Goal: Task Accomplishment & Management: Manage account settings

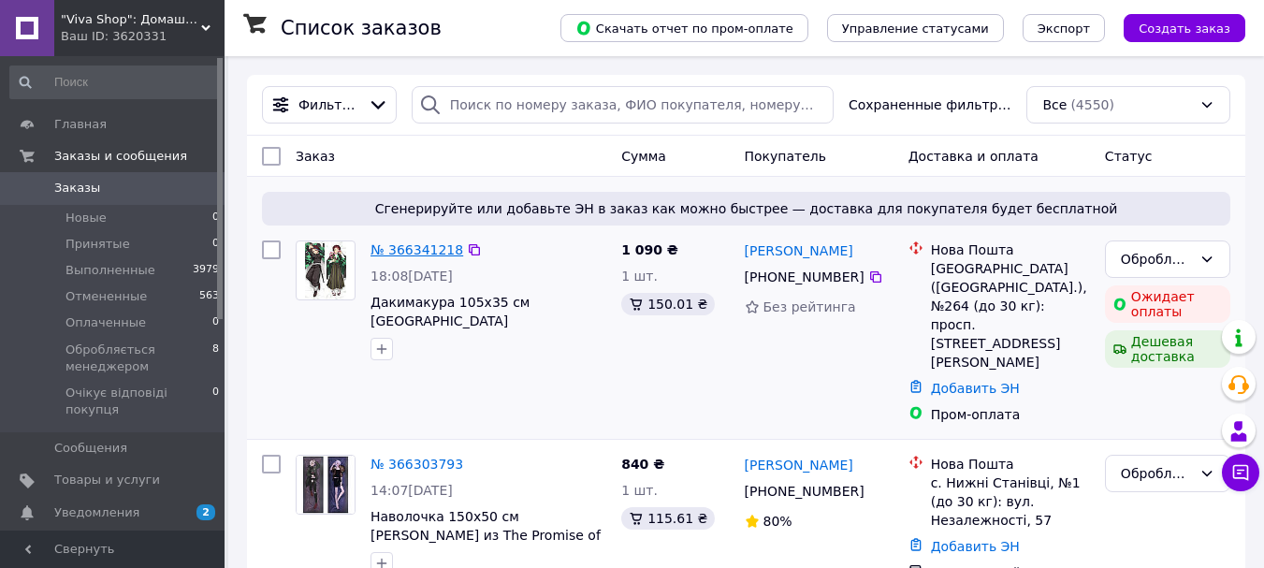
click at [398, 255] on link "№ 366341218" at bounding box center [417, 249] width 93 height 15
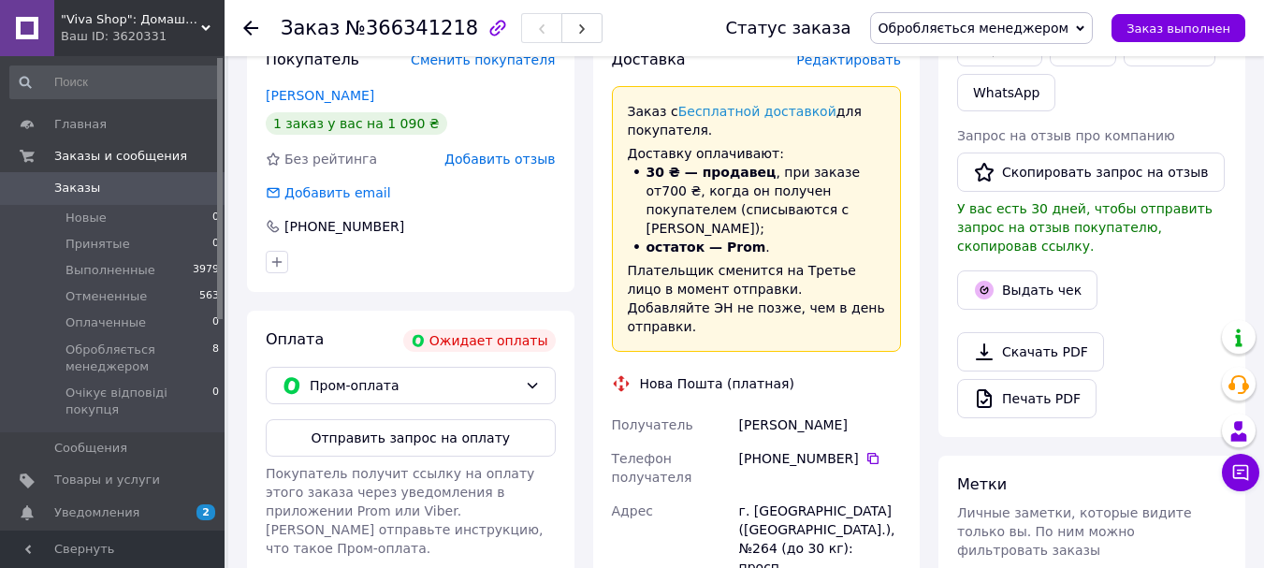
scroll to position [749, 0]
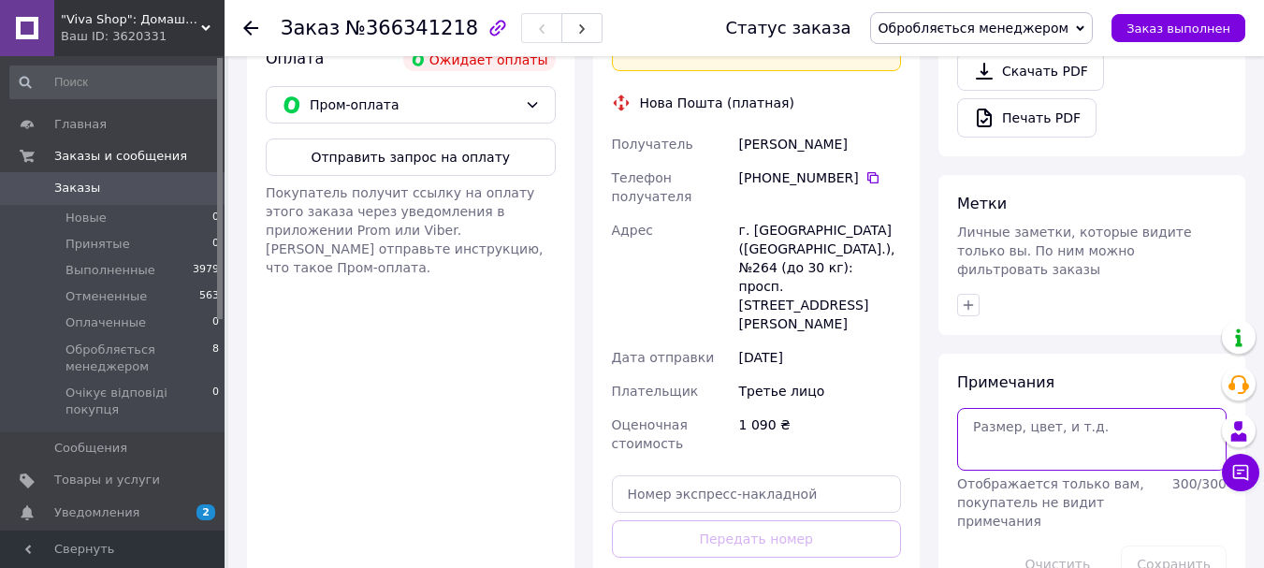
click at [1000, 408] on textarea at bounding box center [1092, 439] width 270 height 62
type textarea "отменила заказ"
click at [1145, 546] on button "Сохранить" at bounding box center [1174, 564] width 106 height 37
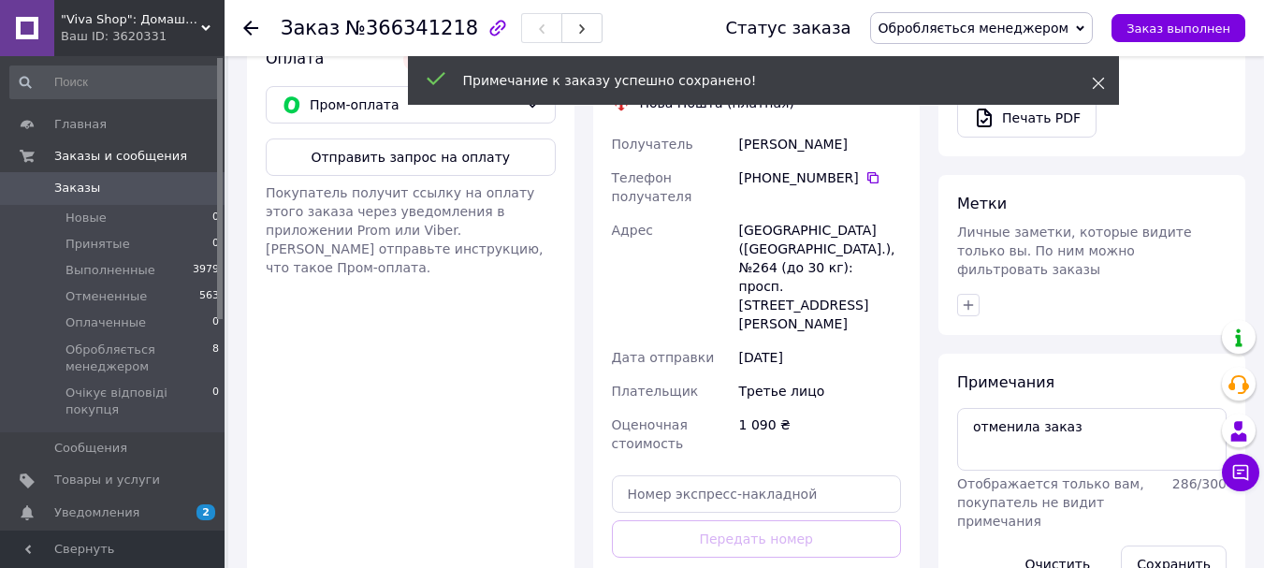
click at [1098, 80] on icon at bounding box center [1098, 83] width 13 height 13
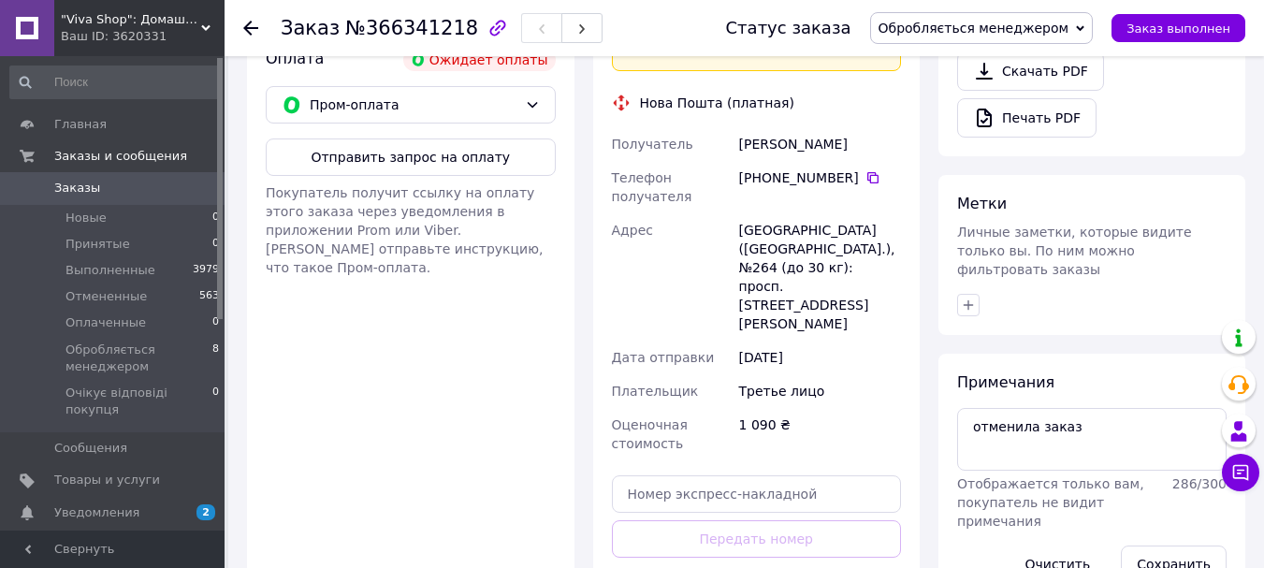
scroll to position [655, 0]
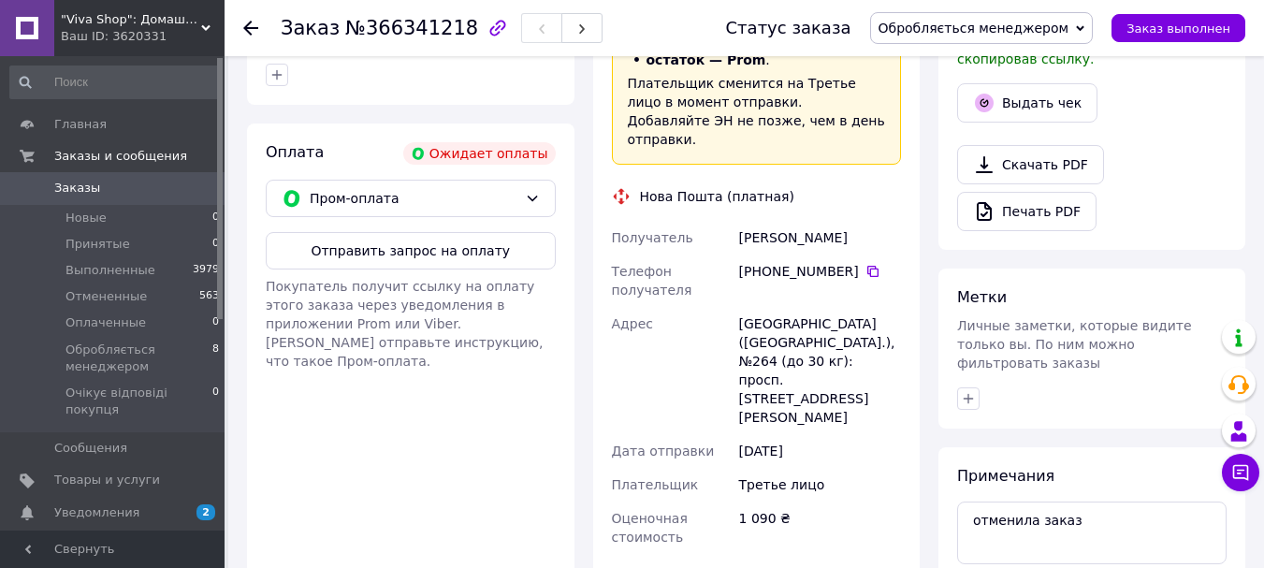
click at [88, 184] on span "Заказы" at bounding box center [77, 188] width 46 height 17
